Goal: Information Seeking & Learning: Check status

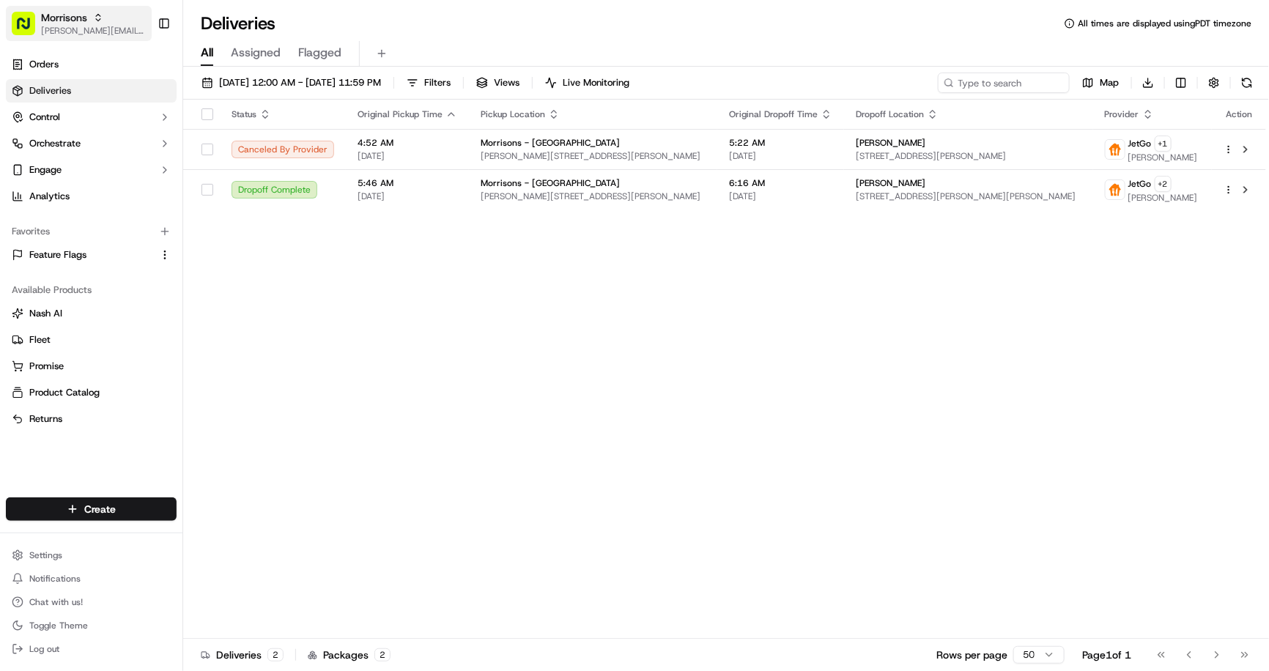
click at [81, 27] on span "[PERSON_NAME][EMAIL_ADDRESS][DOMAIN_NAME]" at bounding box center [93, 31] width 105 height 12
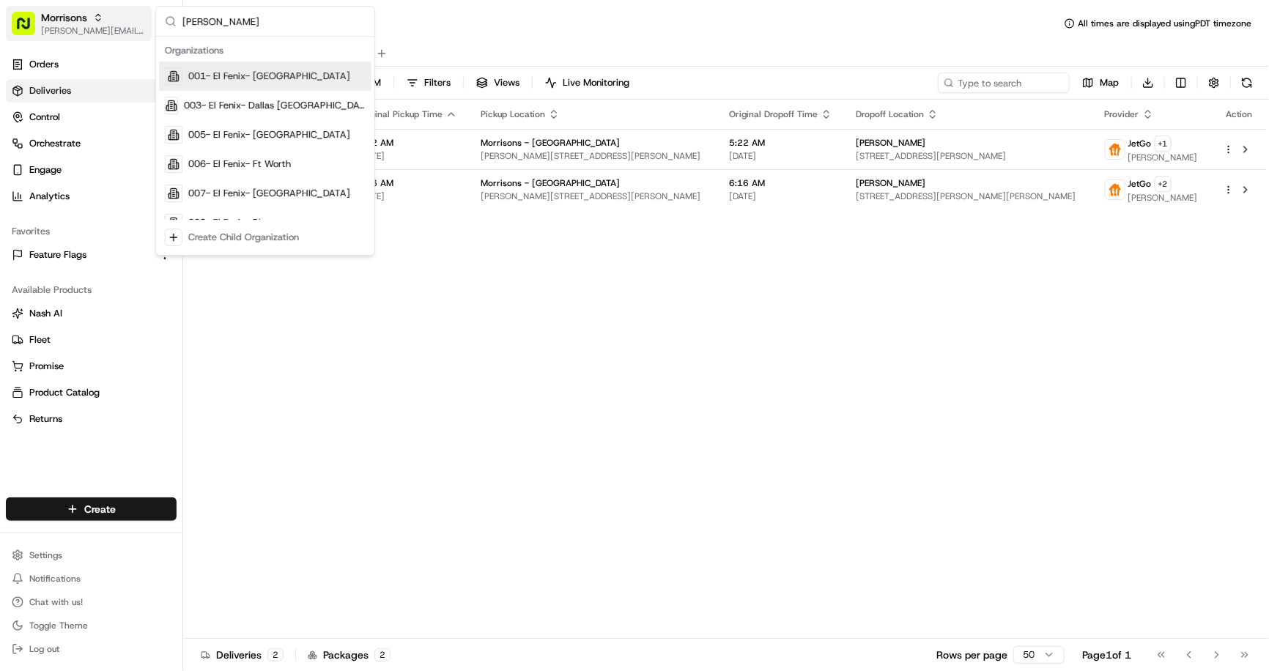
type input "coles"
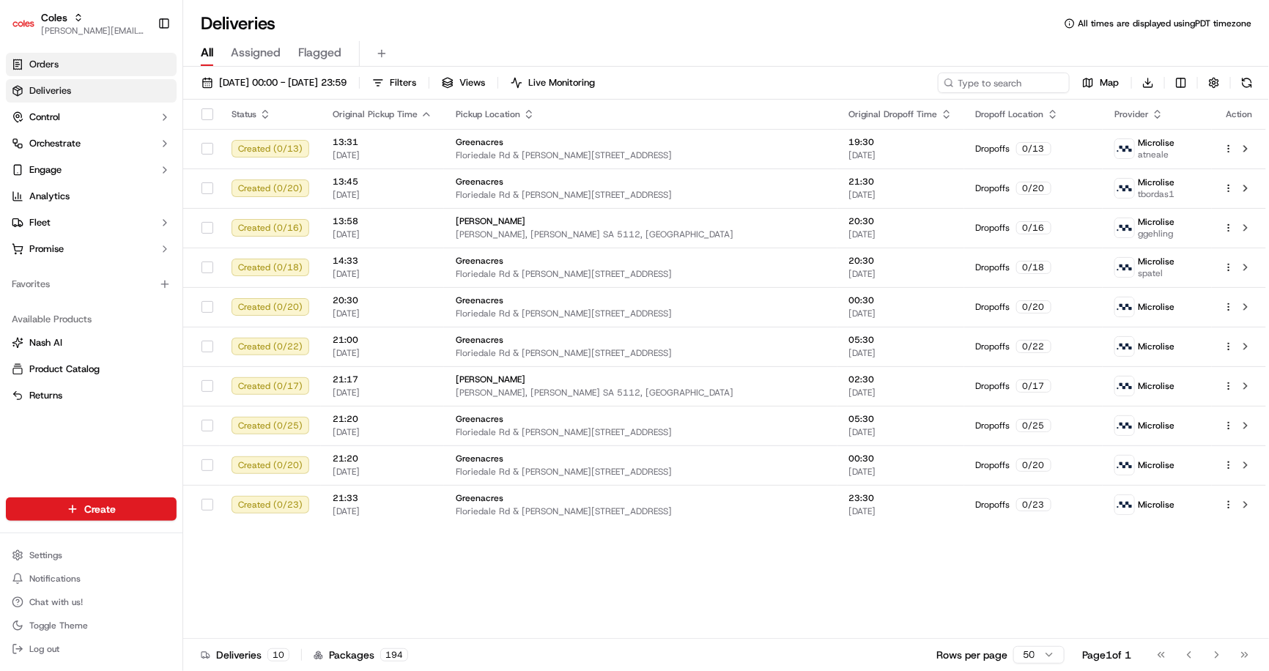
click at [100, 61] on link "Orders" at bounding box center [91, 64] width 171 height 23
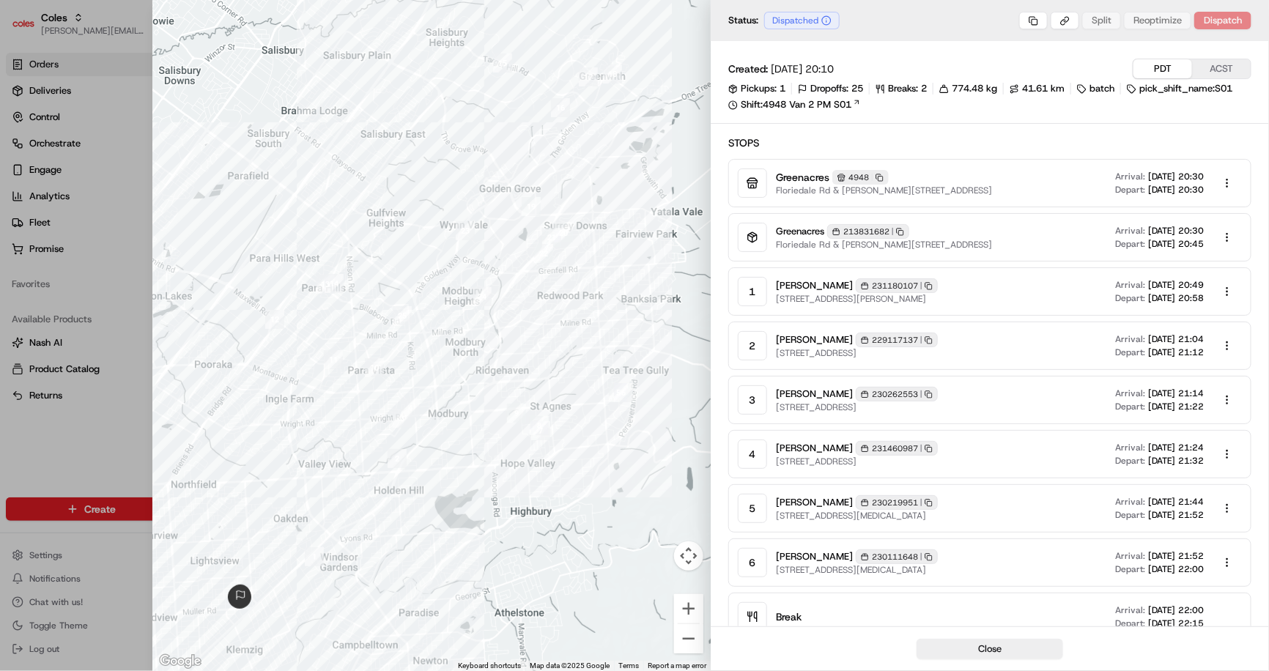
click at [1115, 242] on span "Depart:" at bounding box center [1130, 244] width 30 height 12
click at [1219, 240] on body "Coles jerry@usenash.com Toggle Sidebar Orders Deliveries Control Orchestrate En…" at bounding box center [634, 335] width 1269 height 671
click at [1219, 240] on div at bounding box center [634, 335] width 1269 height 671
